Goal: Task Accomplishment & Management: Manage account settings

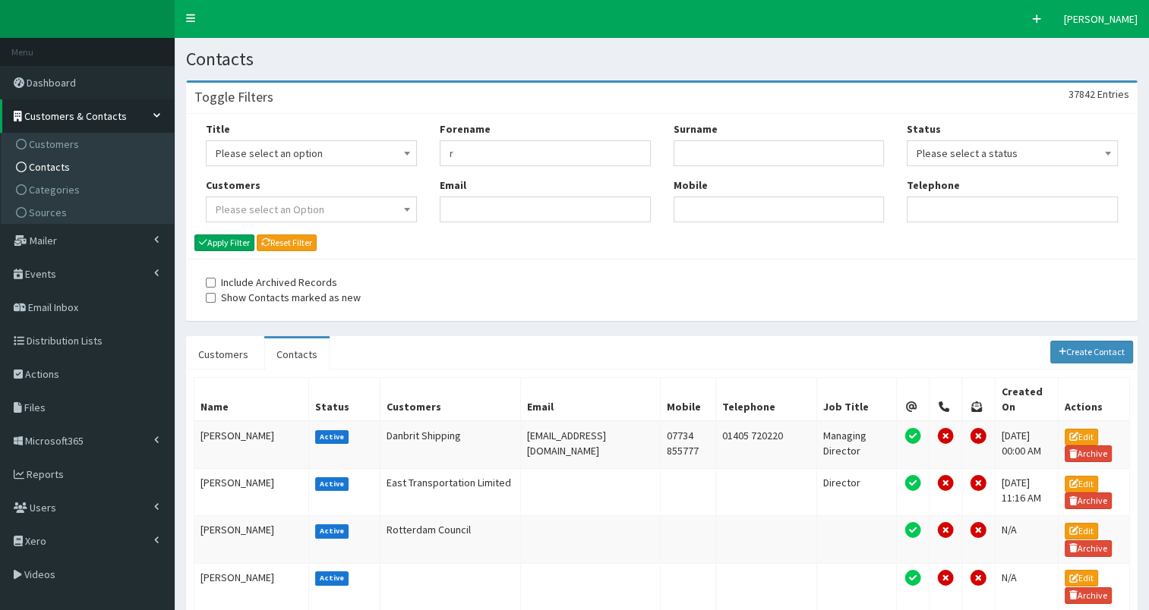
drag, startPoint x: 449, startPoint y: 154, endPoint x: 473, endPoint y: 153, distance: 23.6
click at [473, 153] on input "r" at bounding box center [545, 153] width 211 height 26
click at [457, 210] on input "Email" at bounding box center [545, 210] width 211 height 26
paste input "rachel.bowerman@quickline.co.uk"
type input "rachel.bowerman@quickline.co.uk"
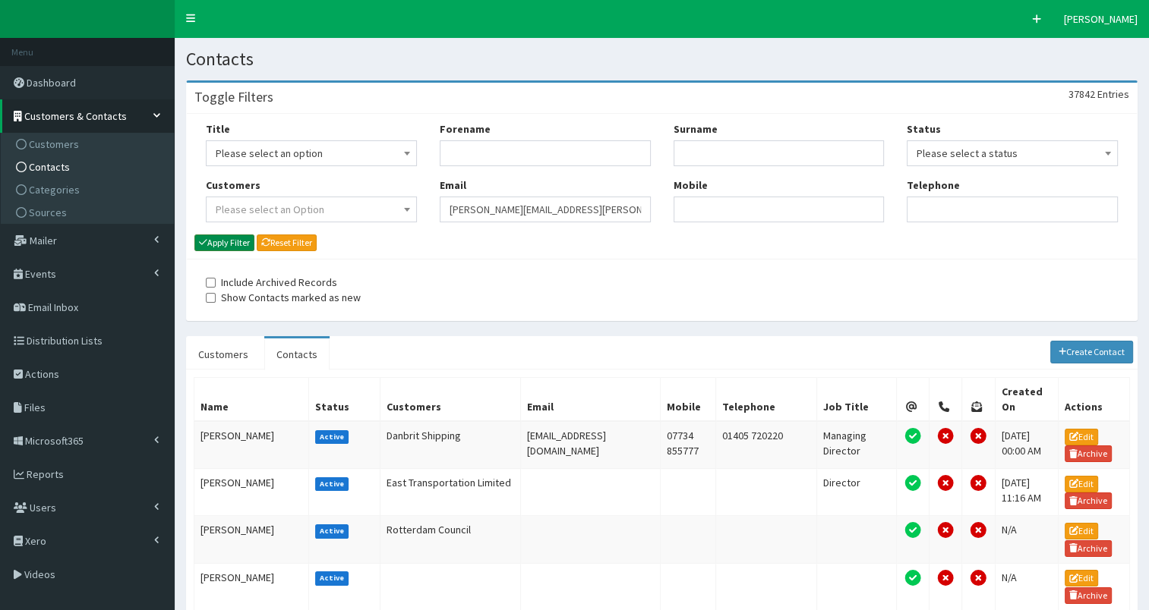
click at [226, 239] on button "Apply Filter" at bounding box center [224, 243] width 60 height 17
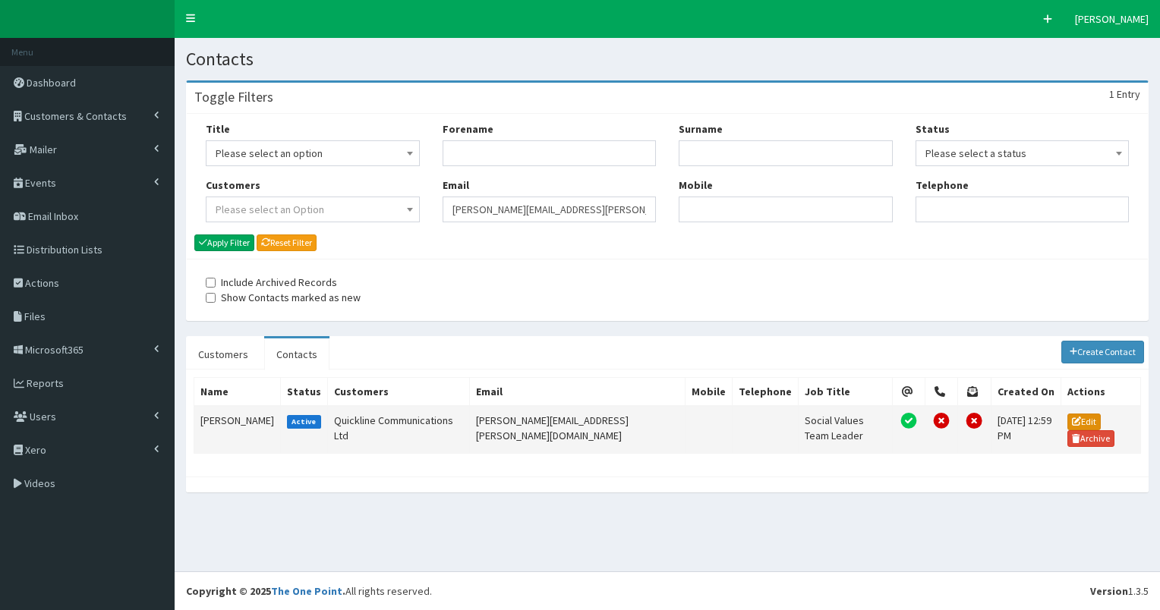
click at [1081, 417] on link "Edit" at bounding box center [1084, 422] width 33 height 17
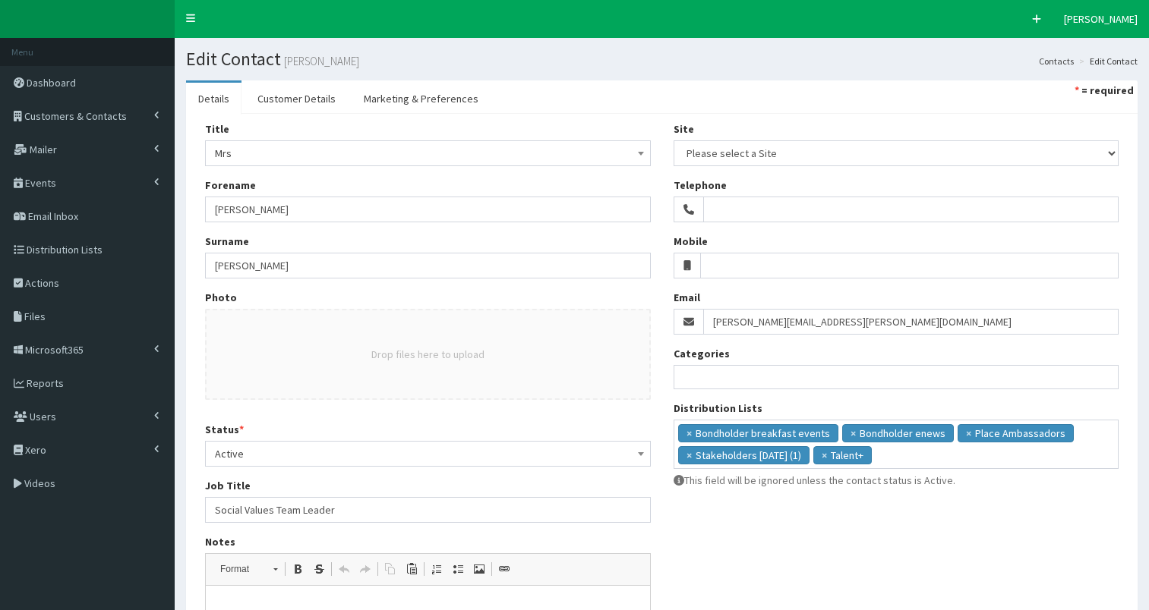
select select
click at [723, 263] on input "Mobile" at bounding box center [909, 266] width 418 height 26
paste input "07842 440664"
click at [711, 262] on input "07842 440664" at bounding box center [909, 266] width 418 height 26
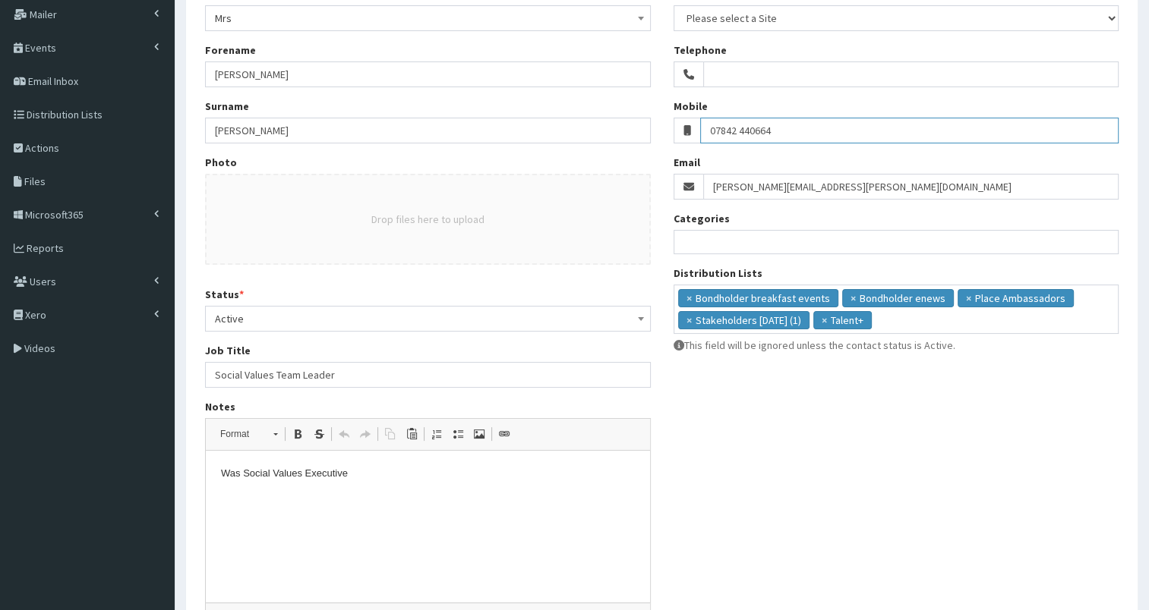
scroll to position [273, 0]
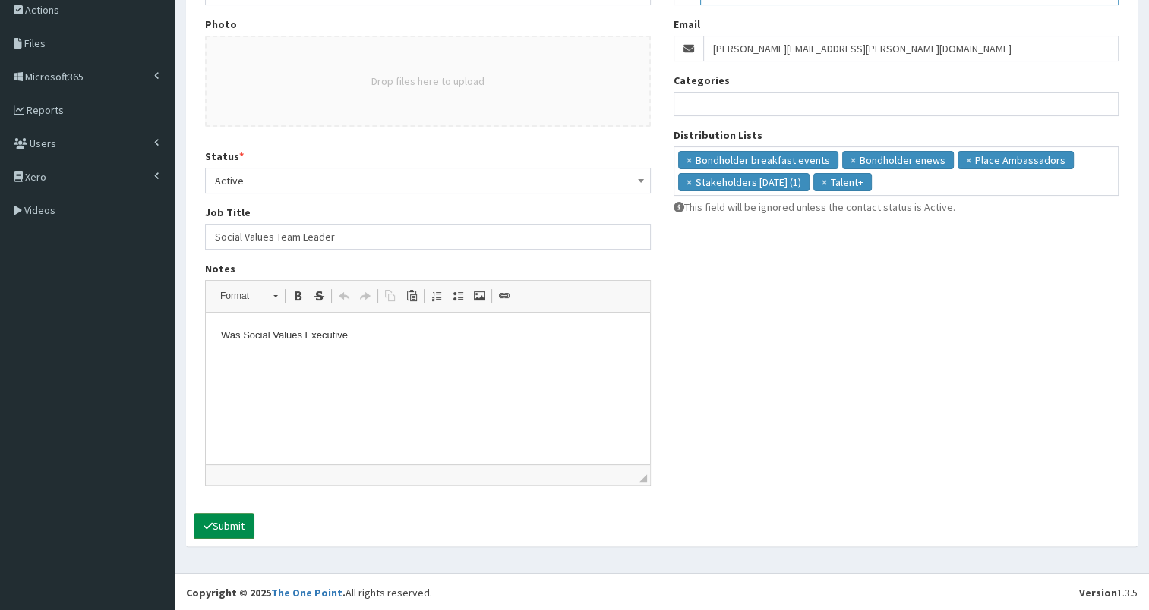
type input "07842 440664"
click at [236, 526] on button "Submit" at bounding box center [224, 526] width 61 height 26
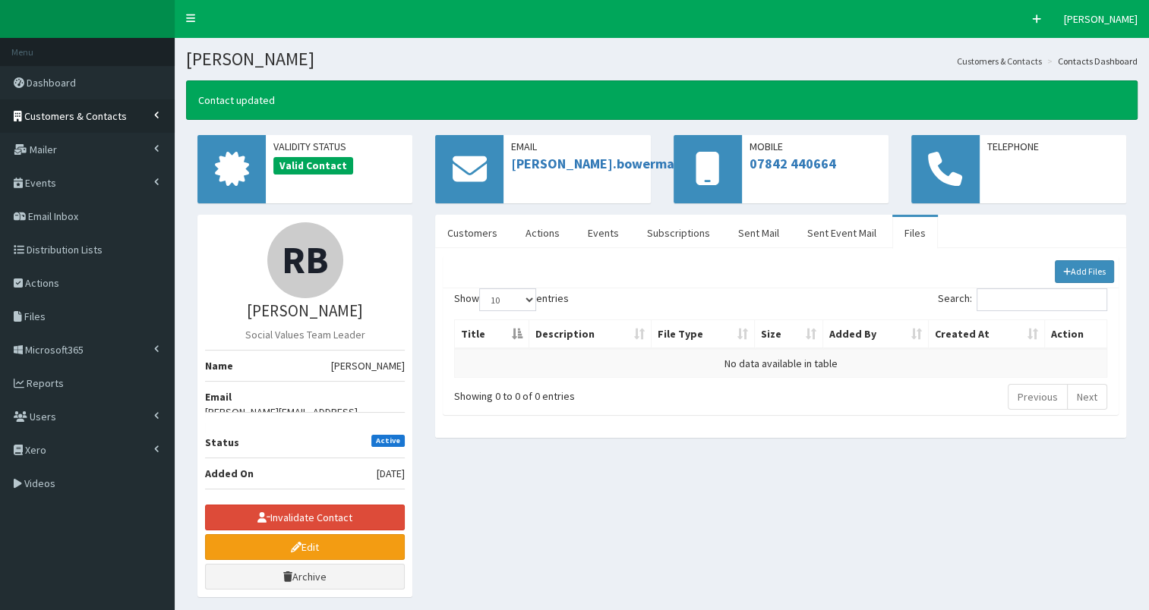
click at [74, 113] on span "Customers & Contacts" at bounding box center [75, 116] width 103 height 14
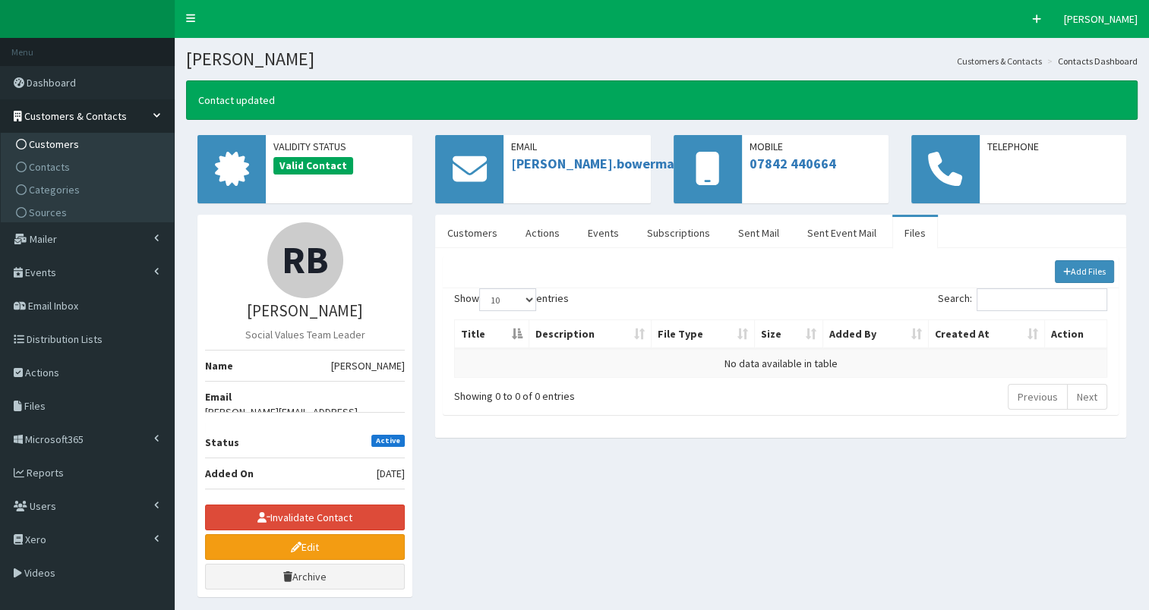
click at [55, 147] on span "Customers" at bounding box center [54, 144] width 50 height 14
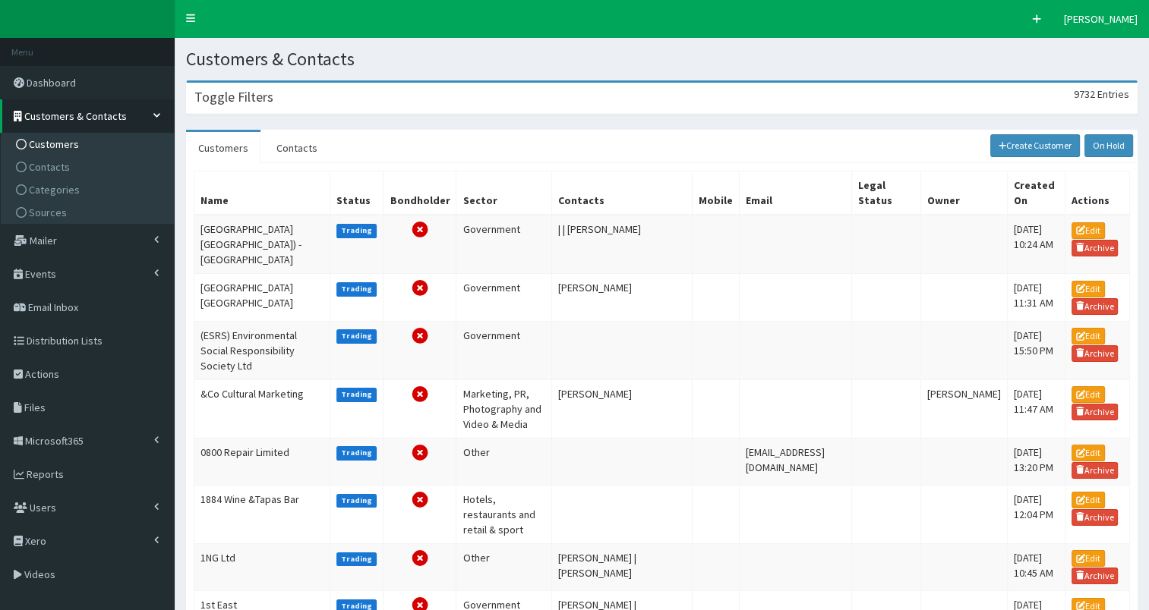
click at [252, 103] on h3 "Toggle Filters" at bounding box center [233, 97] width 79 height 14
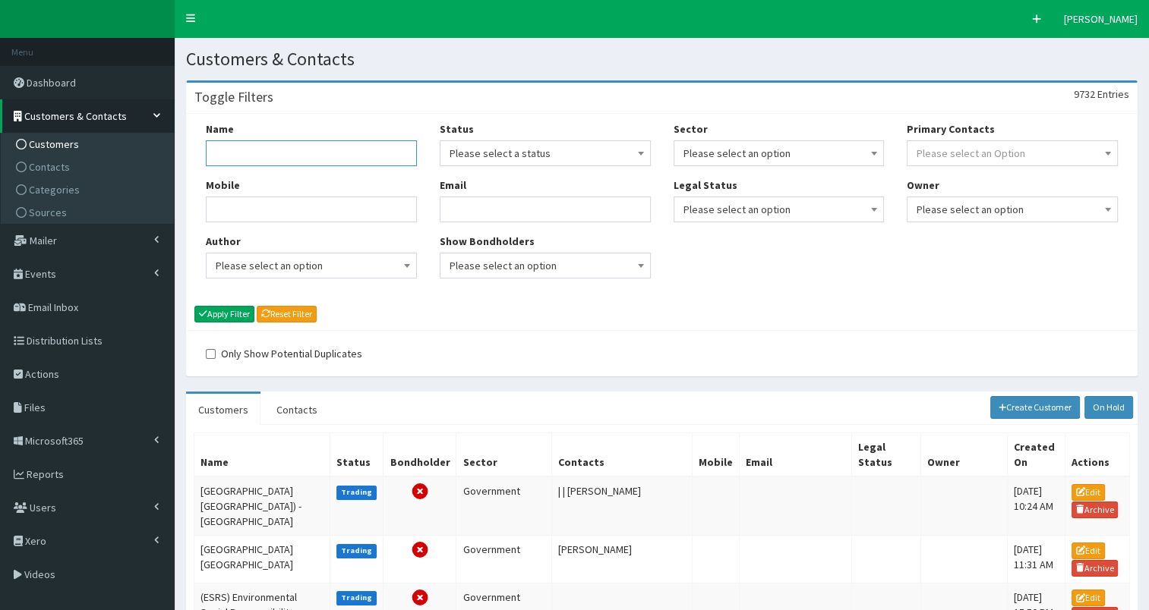
click at [231, 155] on input "Name" at bounding box center [311, 153] width 211 height 26
type input "quickline"
click at [230, 312] on button "Apply Filter" at bounding box center [224, 314] width 60 height 17
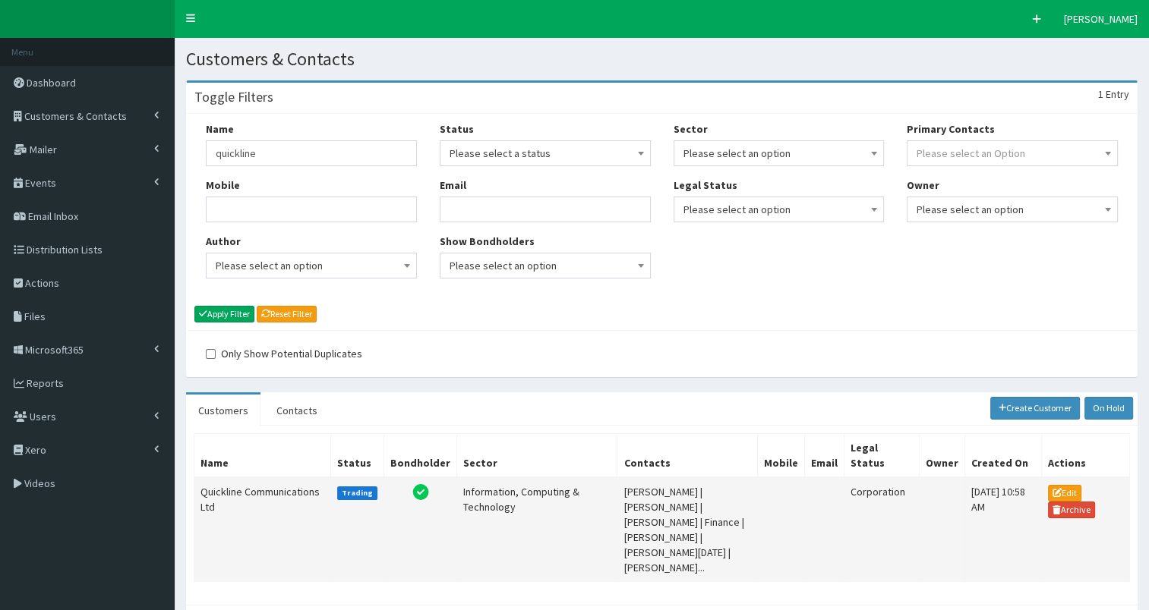
click at [213, 485] on td "Quickline Communications Ltd" at bounding box center [262, 530] width 137 height 105
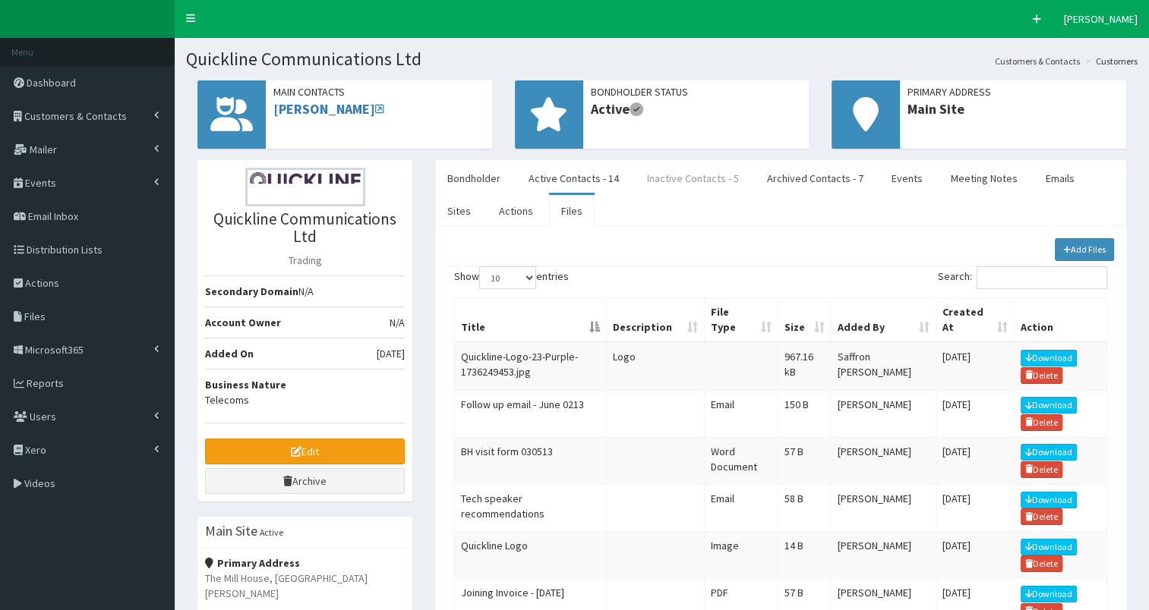
click at [704, 176] on link "Inactive Contacts - 5" at bounding box center [693, 178] width 116 height 32
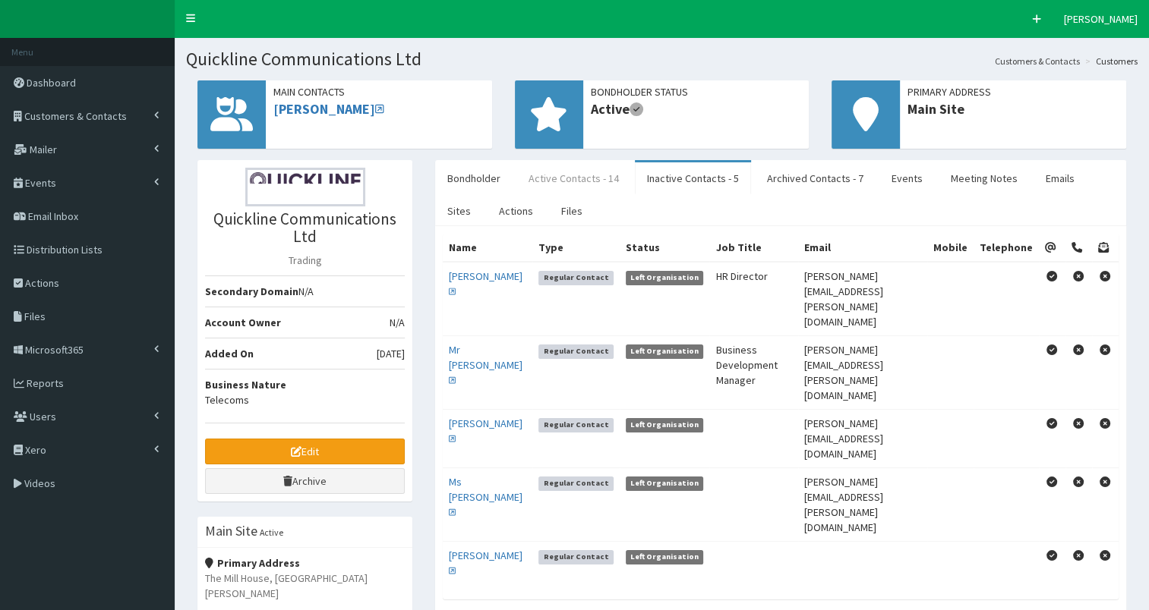
click at [596, 173] on link "Active Contacts - 14" at bounding box center [573, 178] width 115 height 32
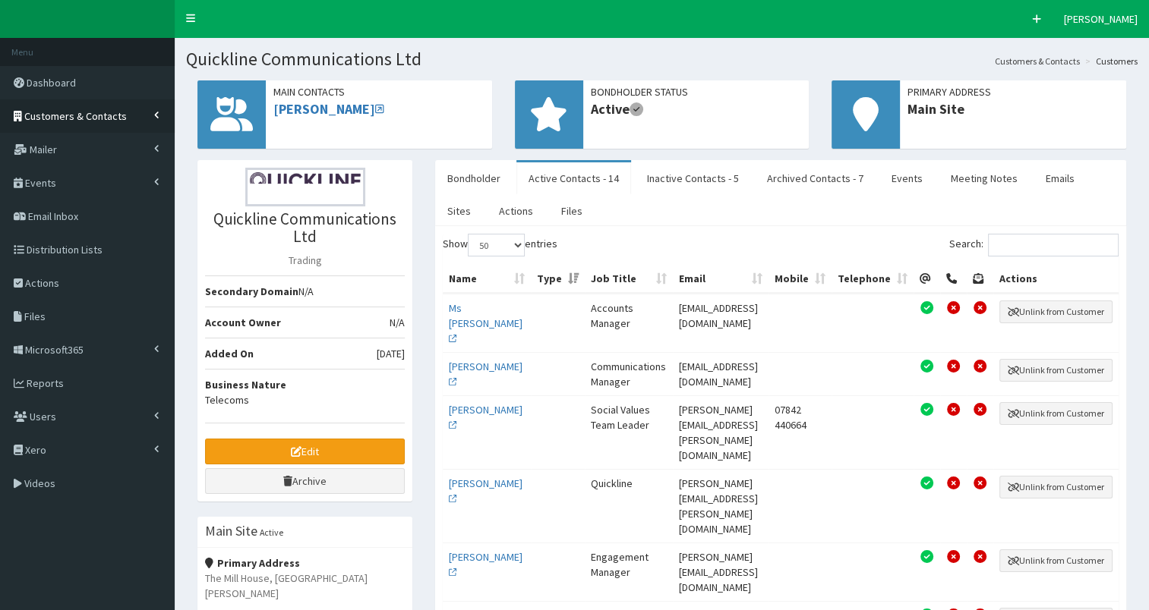
click at [42, 113] on span "Customers & Contacts" at bounding box center [75, 116] width 103 height 14
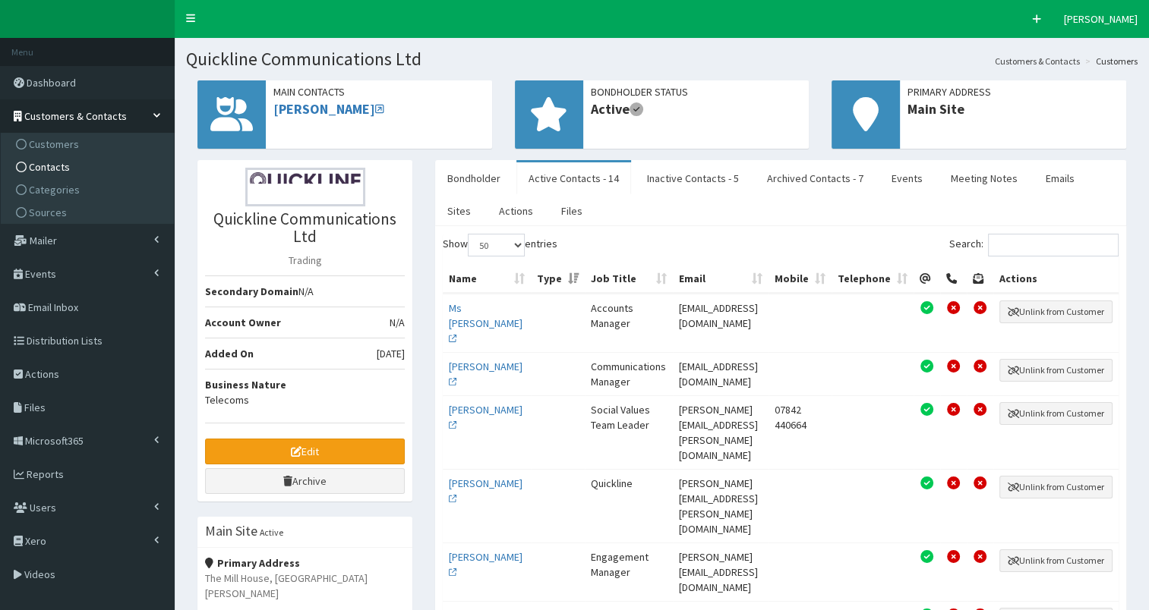
click at [46, 167] on span "Contacts" at bounding box center [49, 167] width 41 height 14
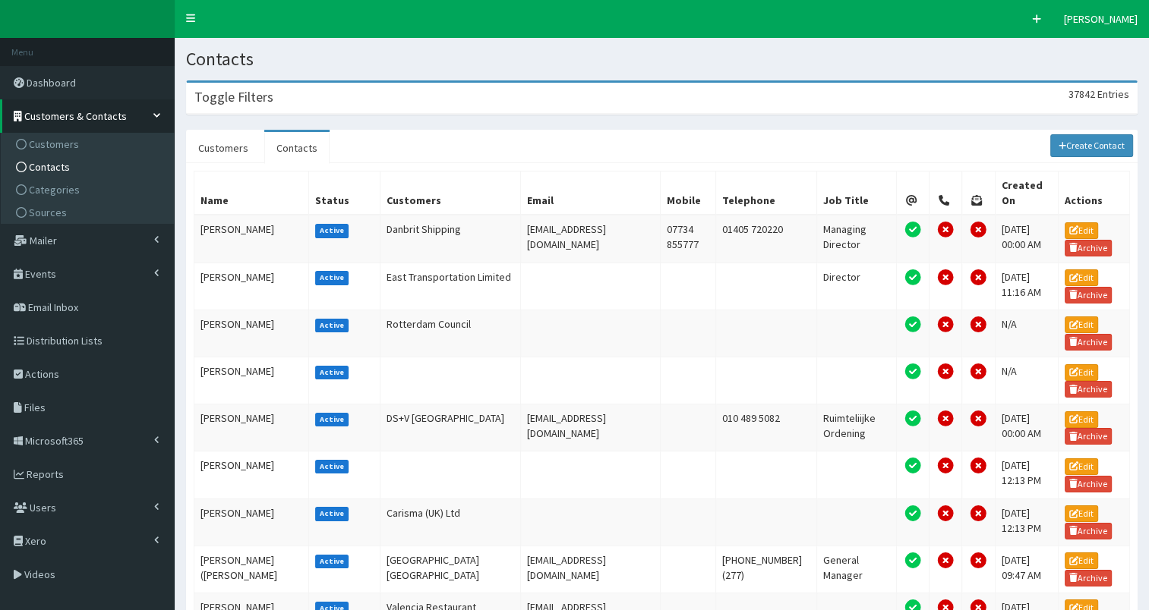
drag, startPoint x: 392, startPoint y: 100, endPoint x: 407, endPoint y: 112, distance: 19.4
click at [393, 103] on div "Toggle Filters 37842 Entries" at bounding box center [662, 98] width 950 height 31
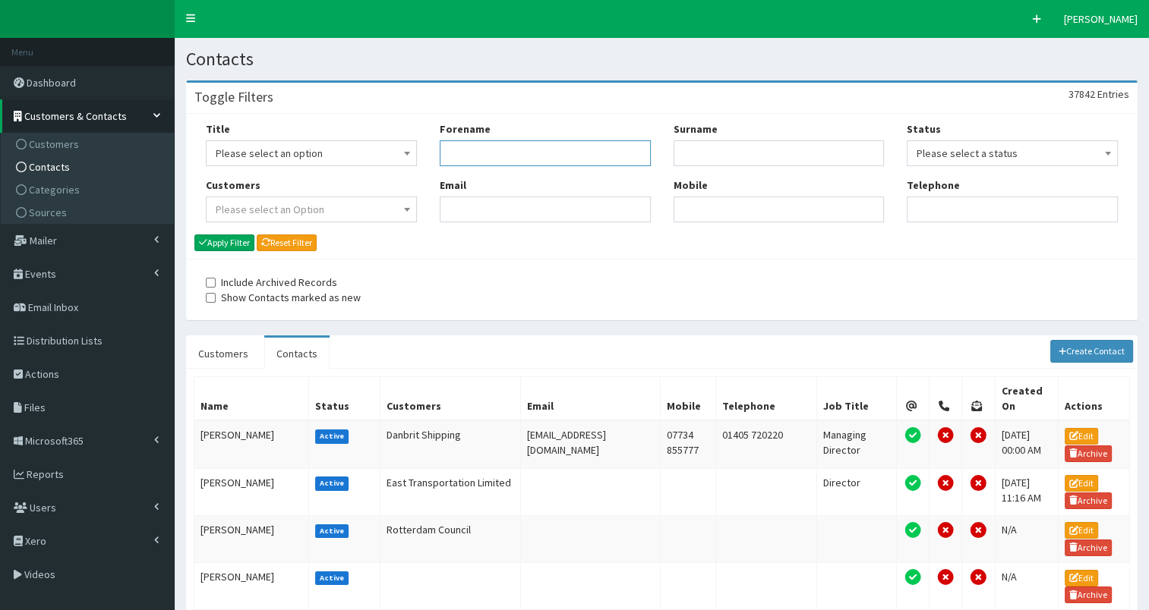
click at [453, 156] on input "Forename" at bounding box center [545, 153] width 211 height 26
type input "dav"
type input "[PERSON_NAME]"
click at [210, 244] on button "Apply Filter" at bounding box center [224, 243] width 60 height 17
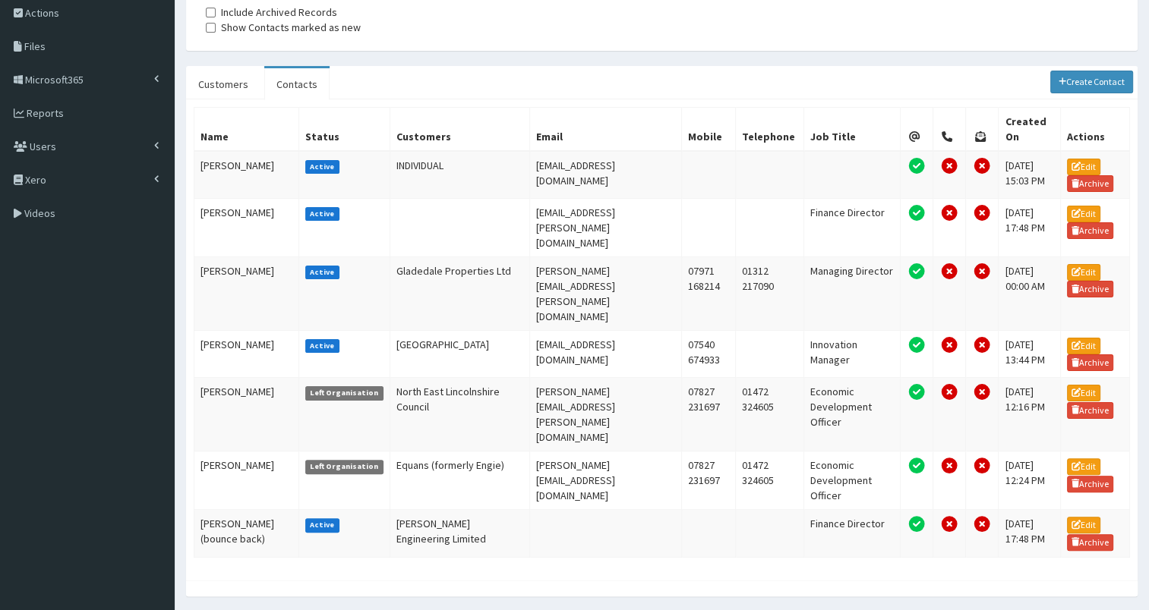
scroll to position [281, 0]
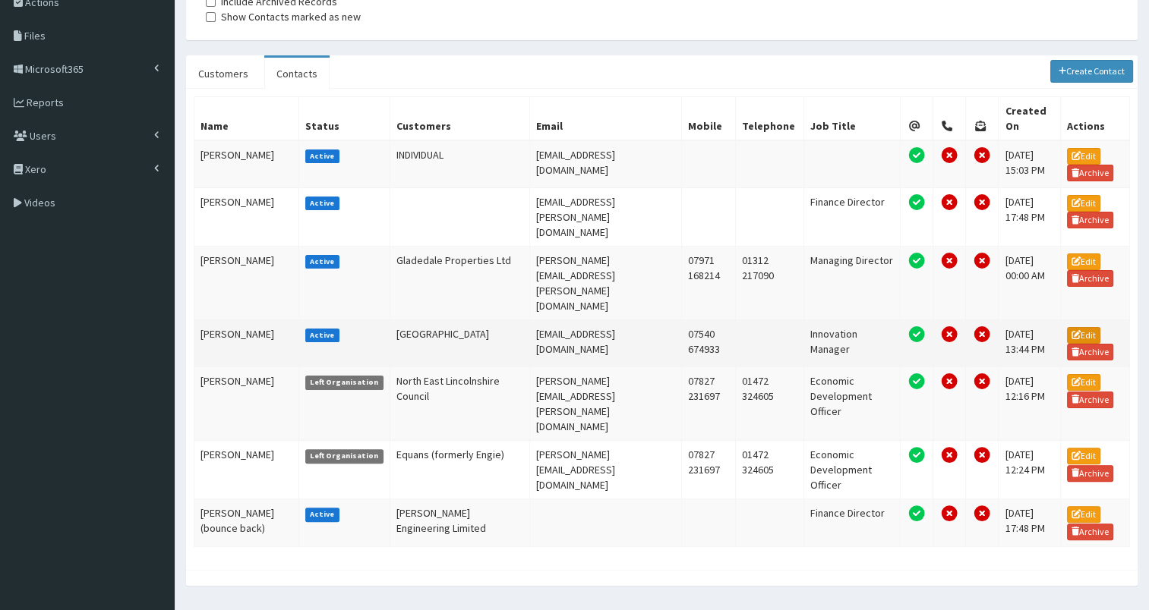
click at [1083, 327] on link "Edit" at bounding box center [1083, 335] width 33 height 17
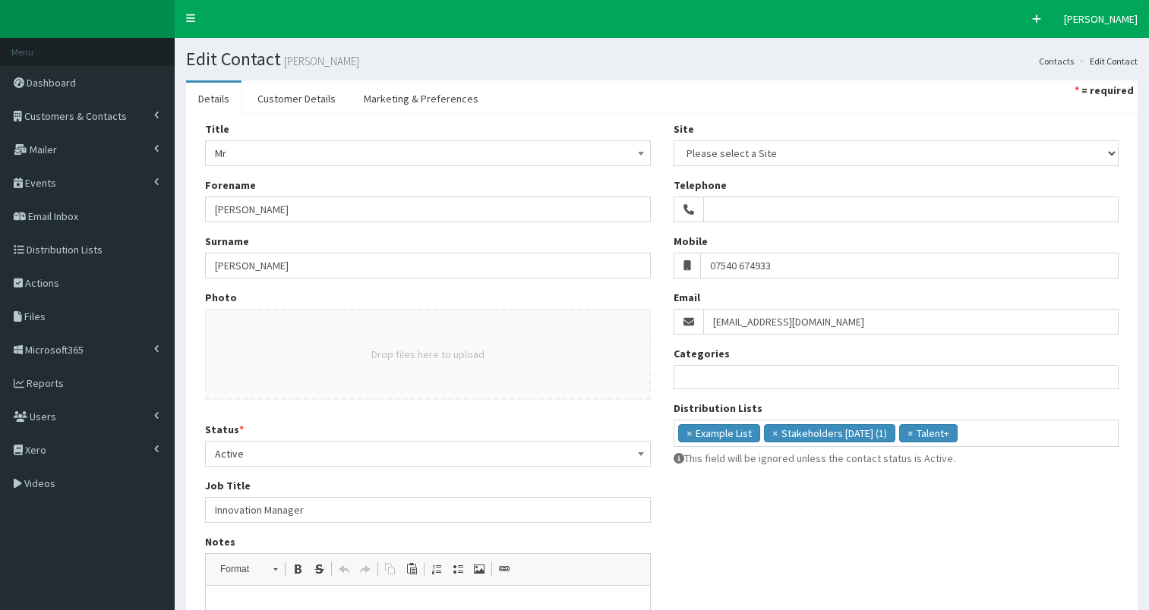
select select
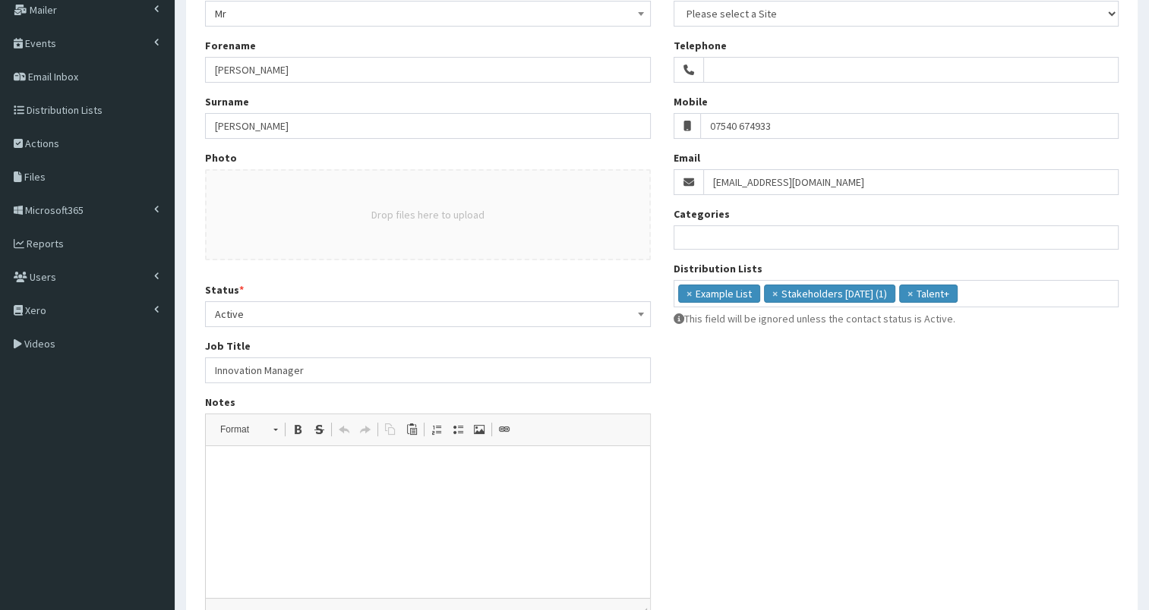
scroll to position [143, 0]
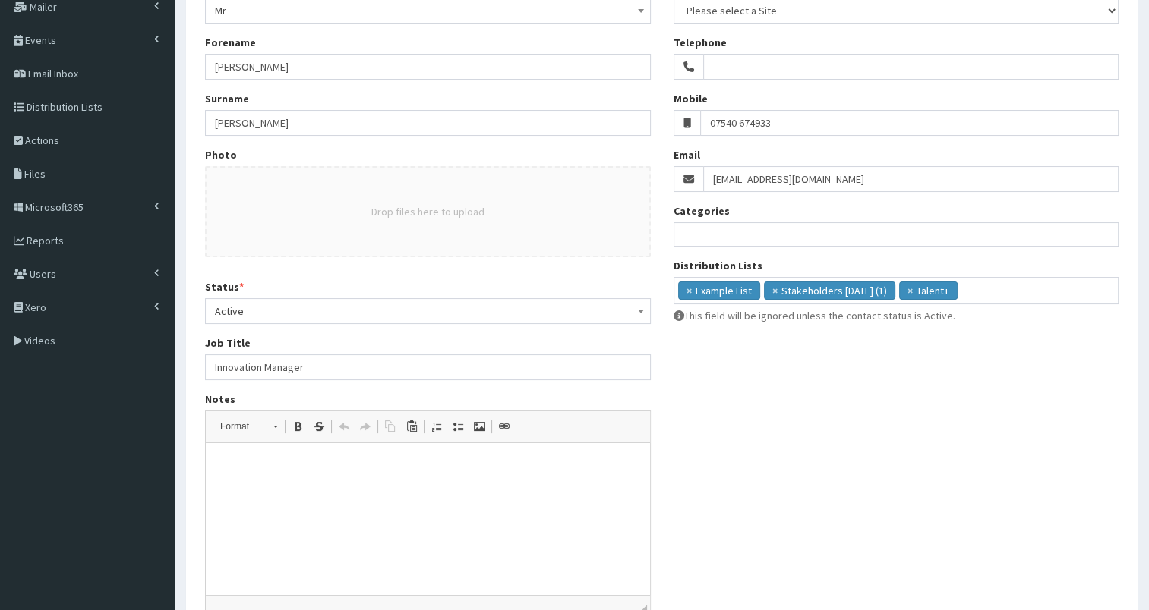
click at [283, 311] on span "Active" at bounding box center [428, 311] width 426 height 21
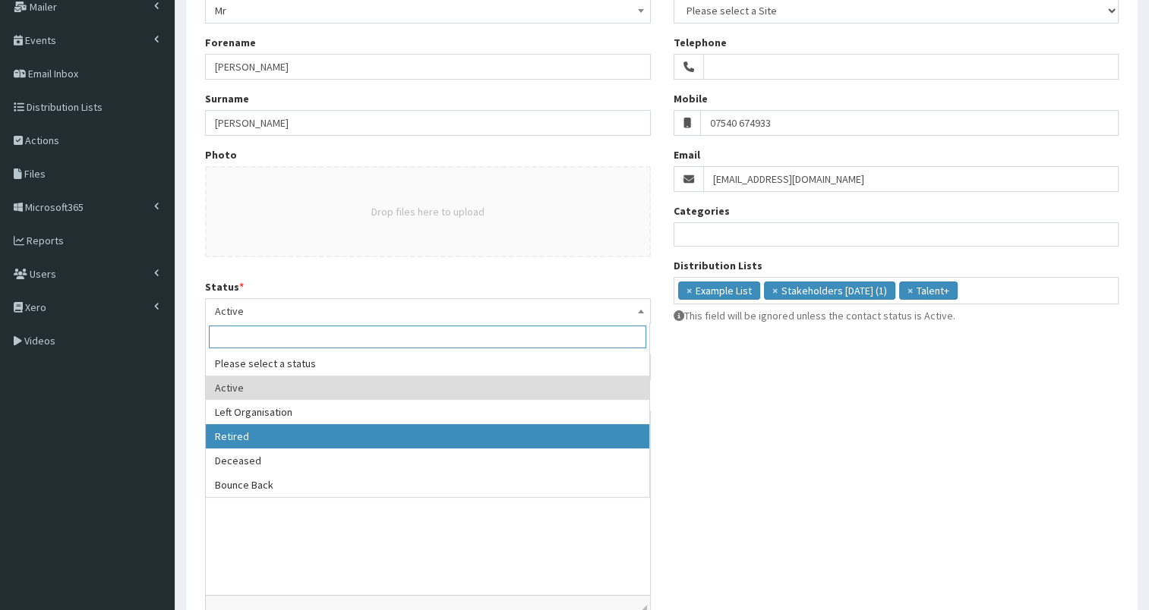
select select "3"
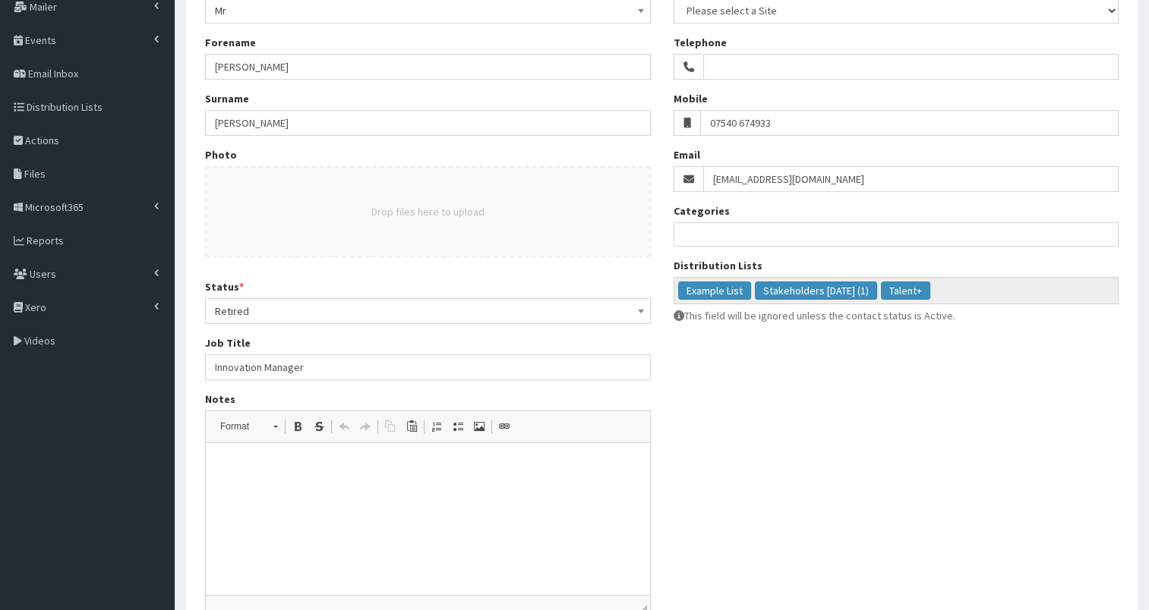
scroll to position [273, 0]
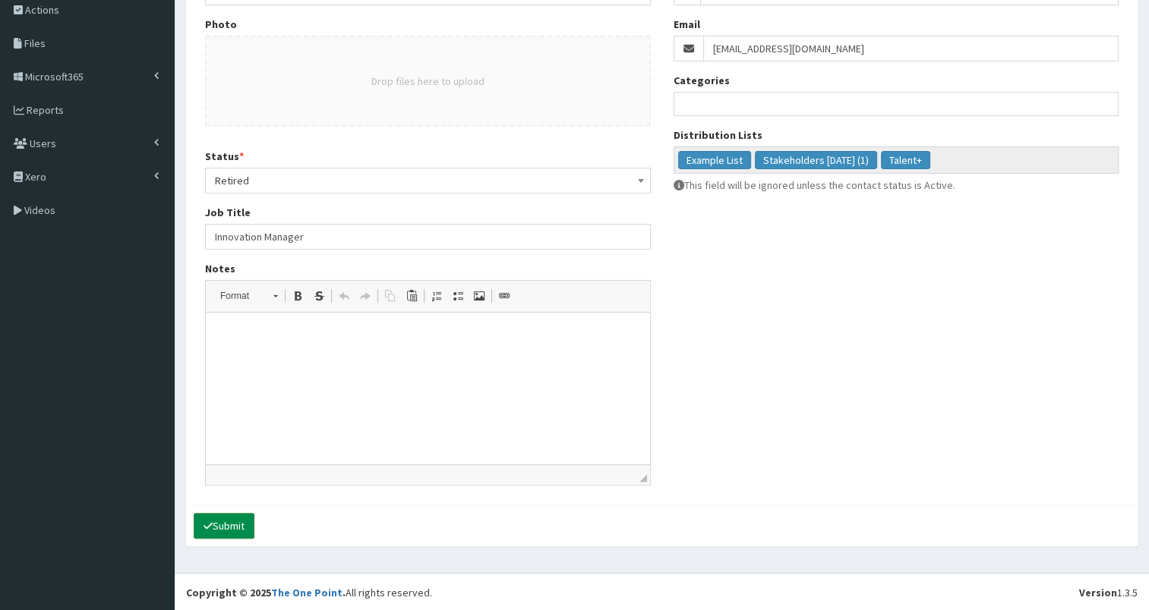
click at [225, 516] on button "Submit" at bounding box center [224, 526] width 61 height 26
